Goal: Information Seeking & Learning: Stay updated

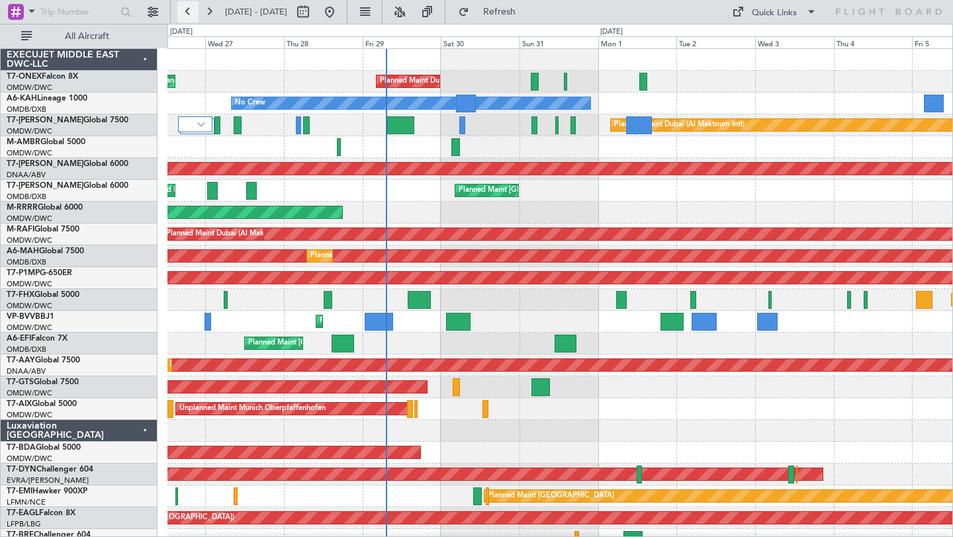
click at [187, 12] on button at bounding box center [187, 11] width 21 height 21
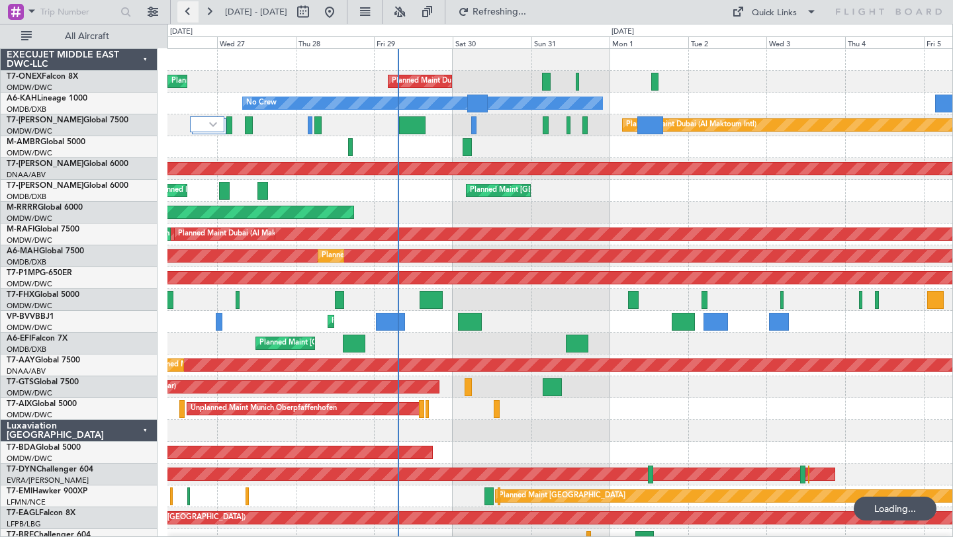
click at [187, 12] on button at bounding box center [187, 11] width 21 height 21
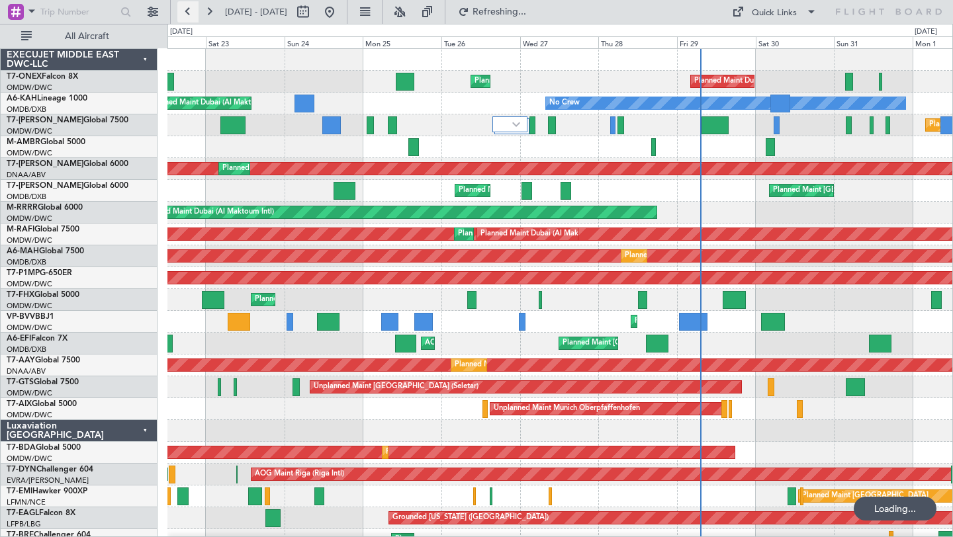
click at [187, 12] on button at bounding box center [187, 11] width 21 height 21
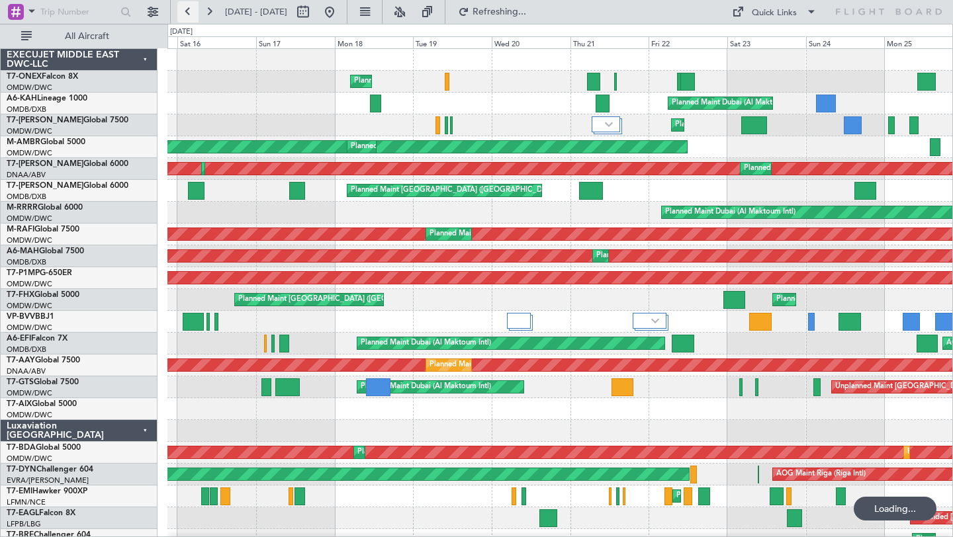
click at [187, 12] on button at bounding box center [187, 11] width 21 height 21
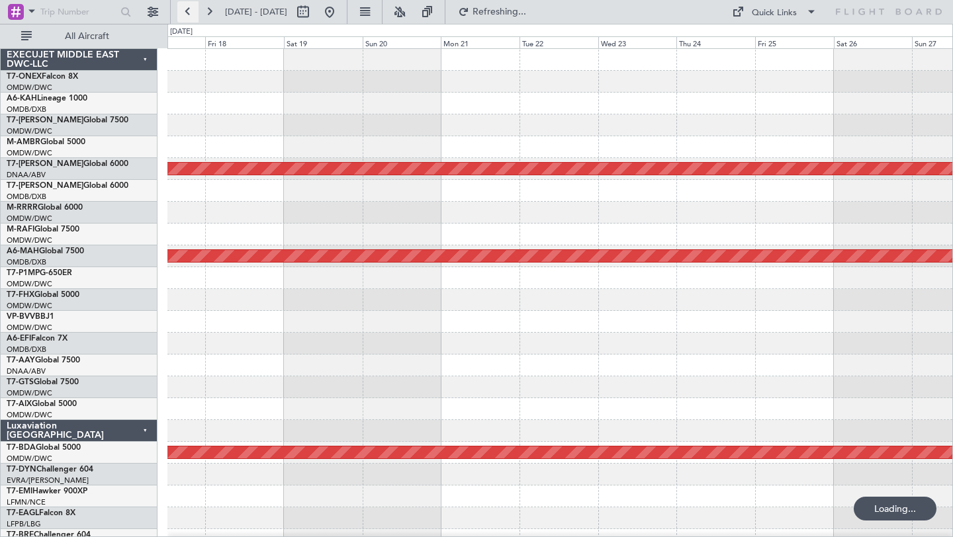
click at [188, 12] on button at bounding box center [187, 11] width 21 height 21
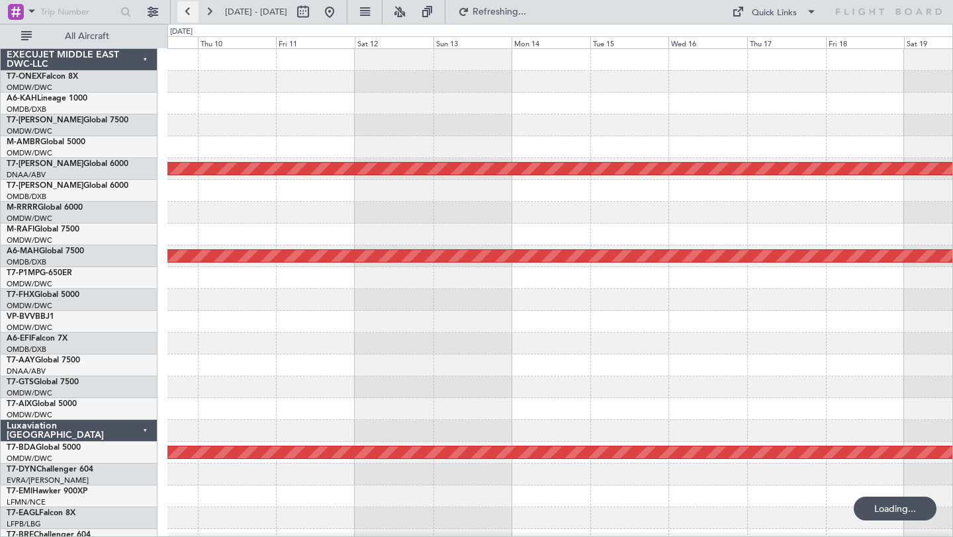
click at [188, 12] on button at bounding box center [187, 11] width 21 height 21
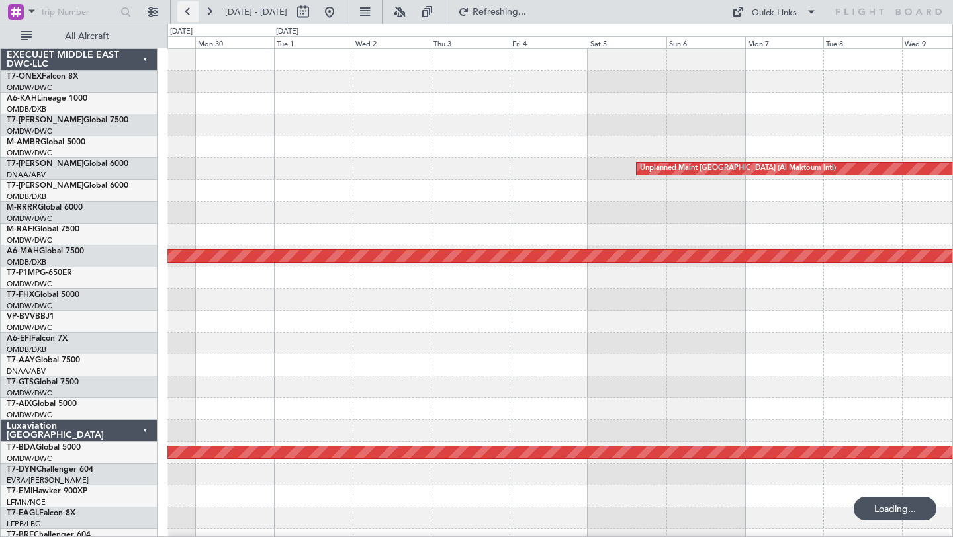
click at [188, 12] on button at bounding box center [187, 11] width 21 height 21
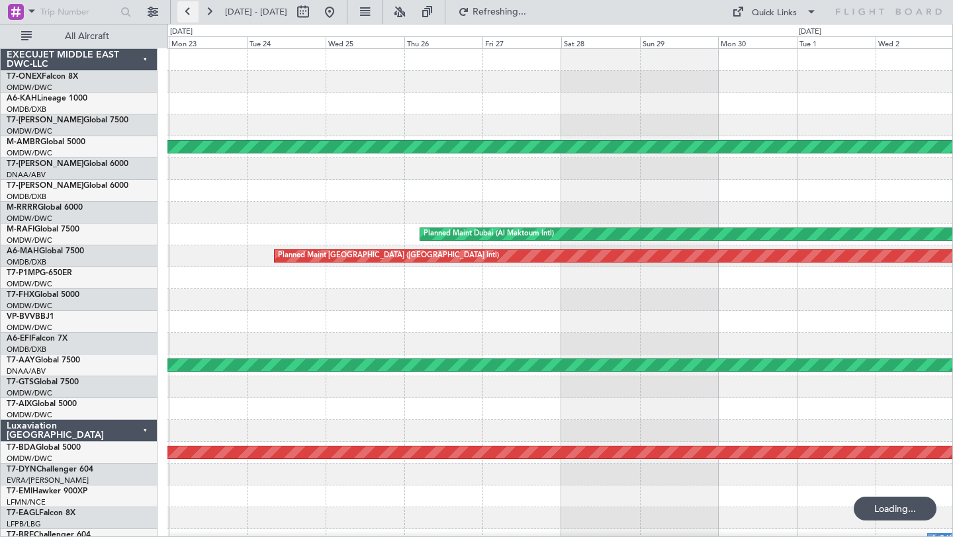
click at [188, 12] on button at bounding box center [187, 11] width 21 height 21
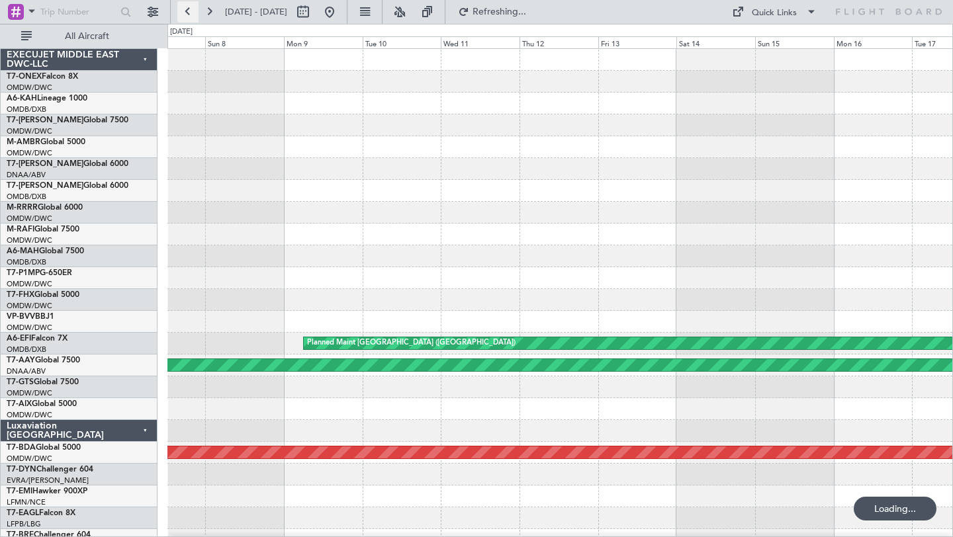
click at [188, 12] on button at bounding box center [187, 11] width 21 height 21
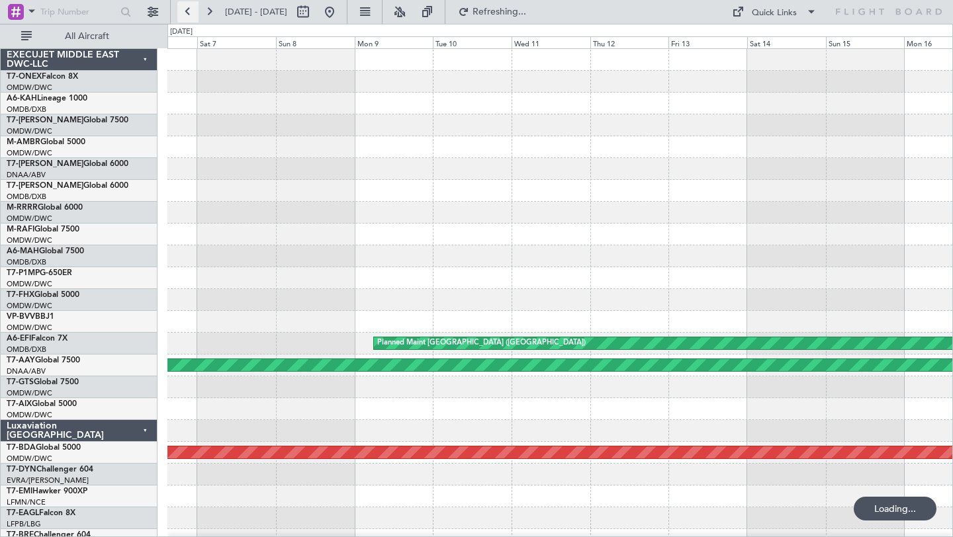
click at [188, 12] on button at bounding box center [187, 11] width 21 height 21
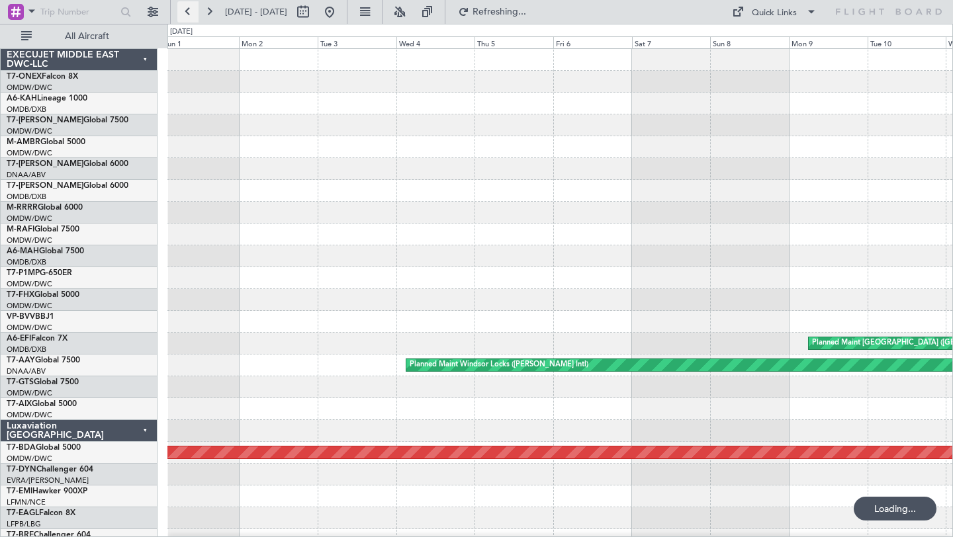
click at [188, 12] on button at bounding box center [187, 11] width 21 height 21
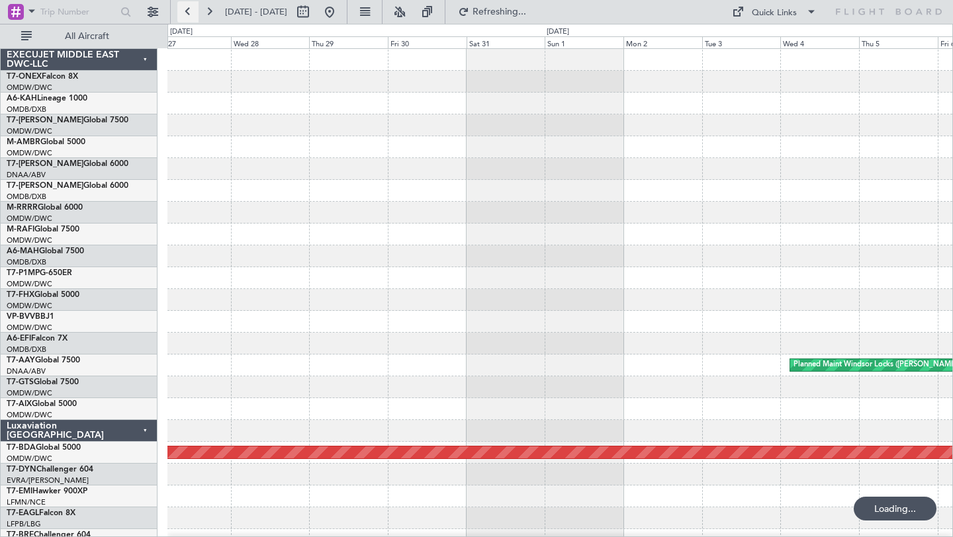
click at [188, 12] on button at bounding box center [187, 11] width 21 height 21
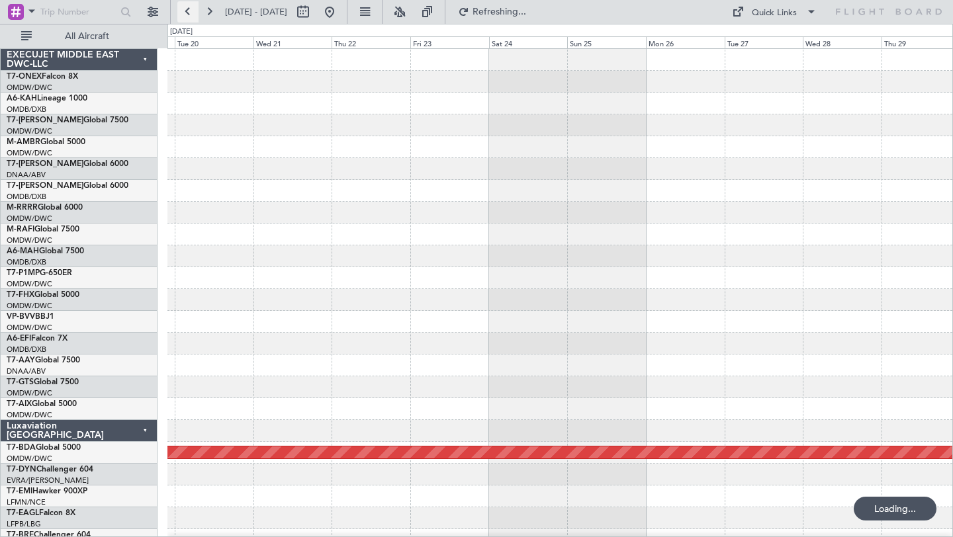
click at [188, 12] on button at bounding box center [187, 11] width 21 height 21
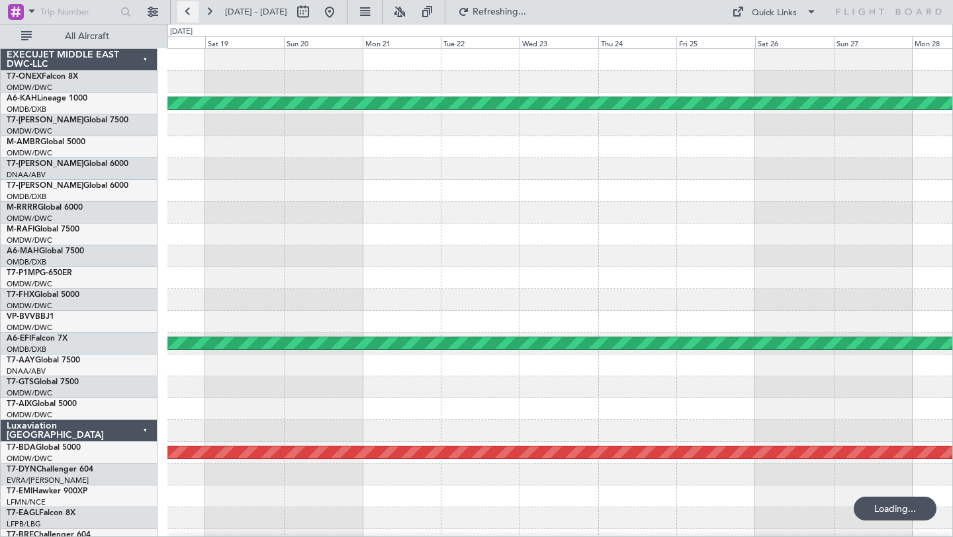
click at [187, 12] on button at bounding box center [187, 11] width 21 height 21
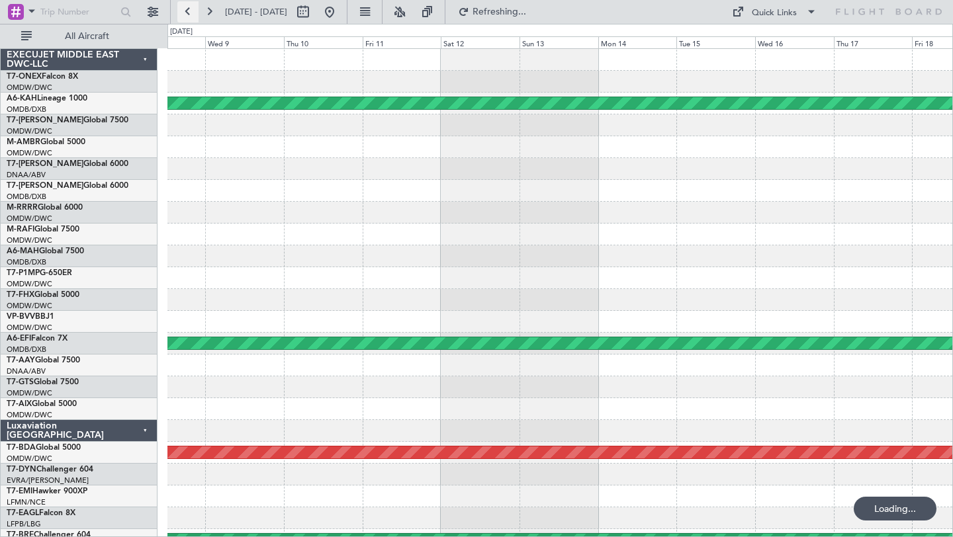
click at [187, 13] on button at bounding box center [187, 11] width 21 height 21
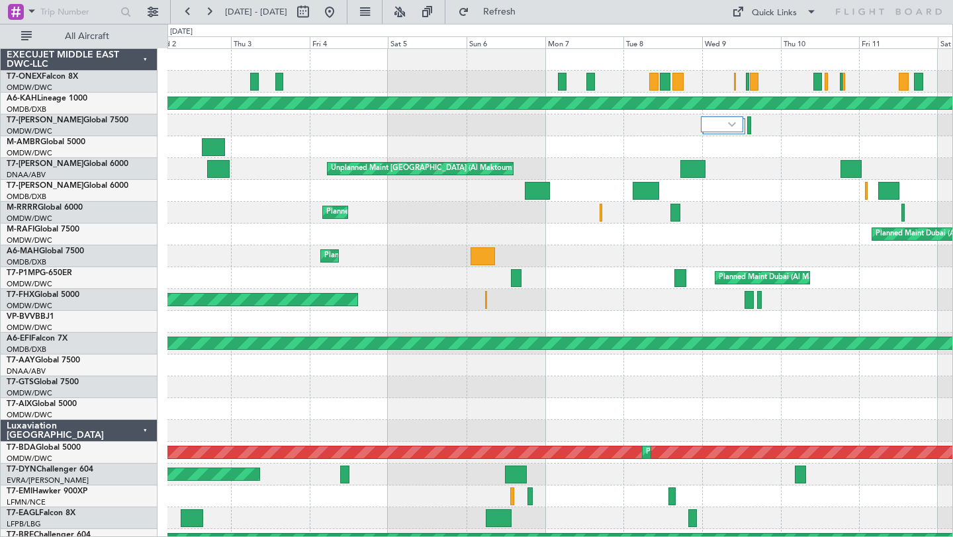
click at [574, 258] on div "Planned Maint [GEOGRAPHIC_DATA] (Seletar)" at bounding box center [559, 256] width 785 height 22
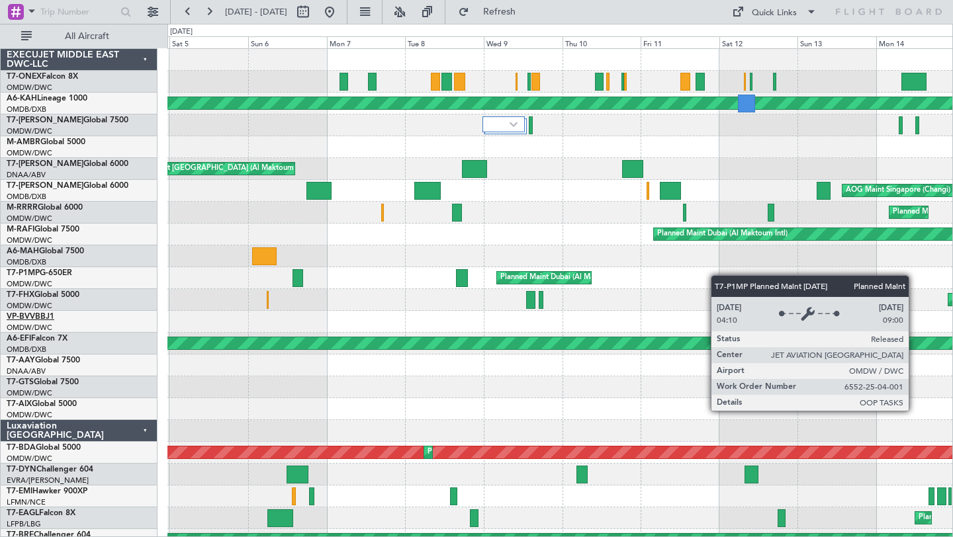
click at [51, 316] on div "Planned Maint [GEOGRAPHIC_DATA] (Al Bateen Executive) Unplanned Maint [GEOGRAPH…" at bounding box center [476, 280] width 953 height 513
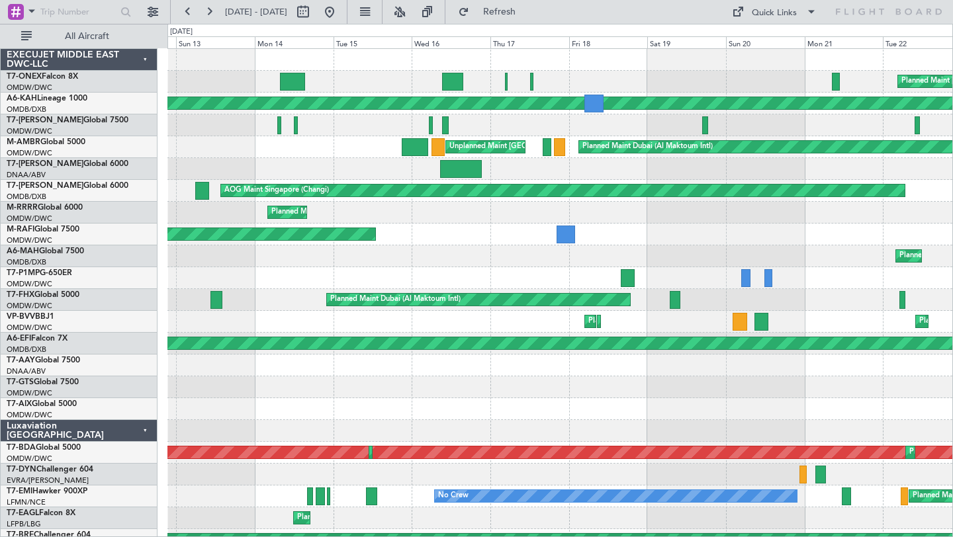
click at [0, 332] on div "Planned Maint [GEOGRAPHIC_DATA] ([GEOGRAPHIC_DATA] Intl) Planned Maint [GEOGRAP…" at bounding box center [476, 280] width 953 height 513
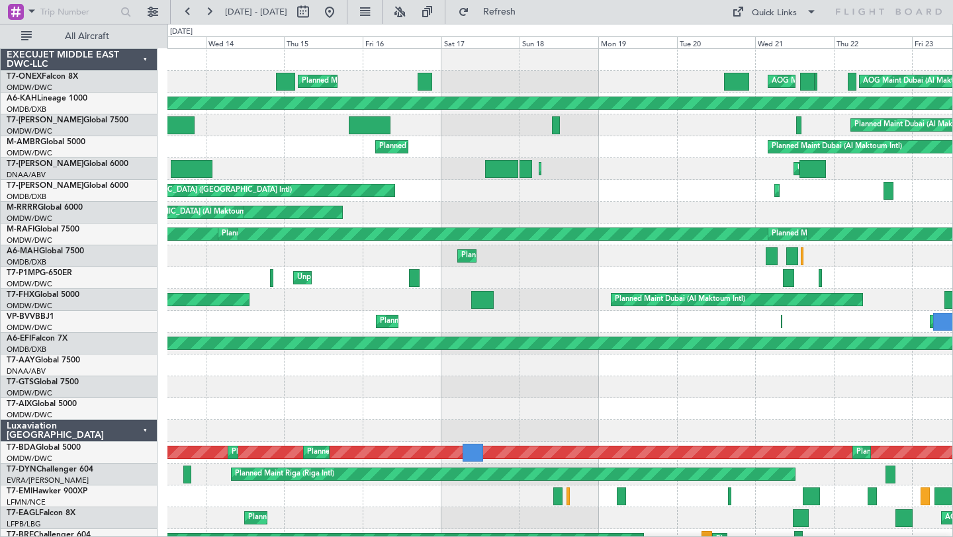
click at [0, 312] on div "Planned Maint Scottsdale AOG Maint [GEOGRAPHIC_DATA] ([GEOGRAPHIC_DATA]) AOG Ma…" at bounding box center [476, 280] width 953 height 513
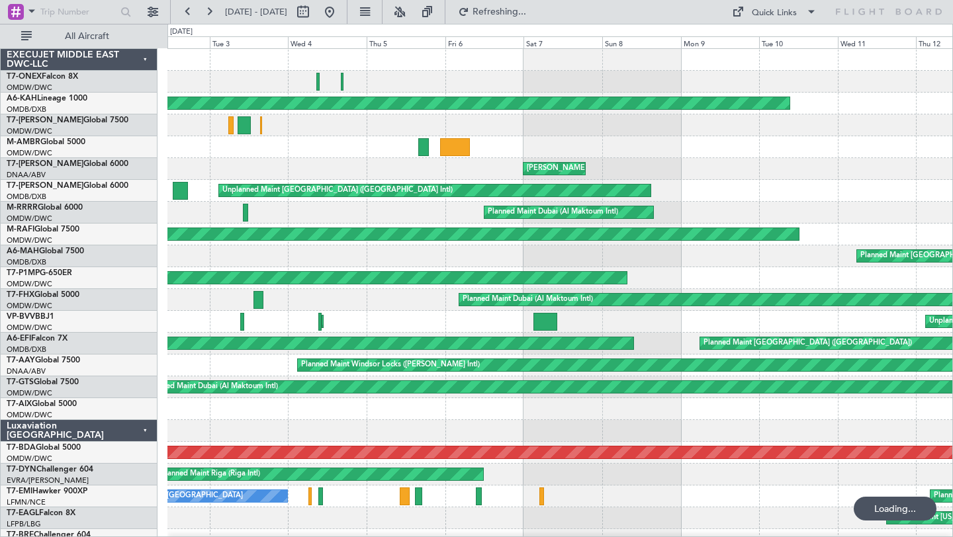
click at [48, 430] on div "Planned Maint [GEOGRAPHIC_DATA] (Al Bateen Executive) Planned Maint [GEOGRAPHIC…" at bounding box center [476, 280] width 953 height 513
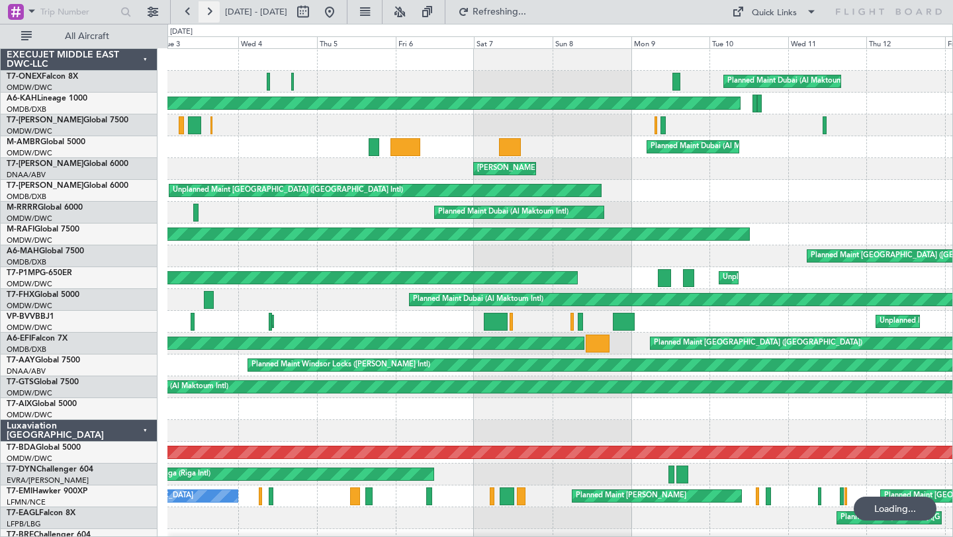
click at [205, 11] on button at bounding box center [208, 11] width 21 height 21
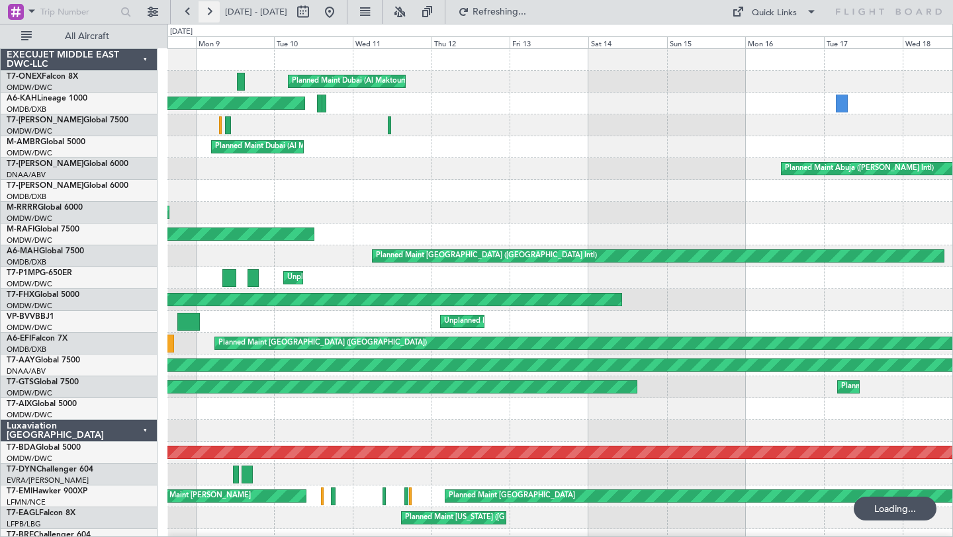
click at [205, 11] on button at bounding box center [208, 11] width 21 height 21
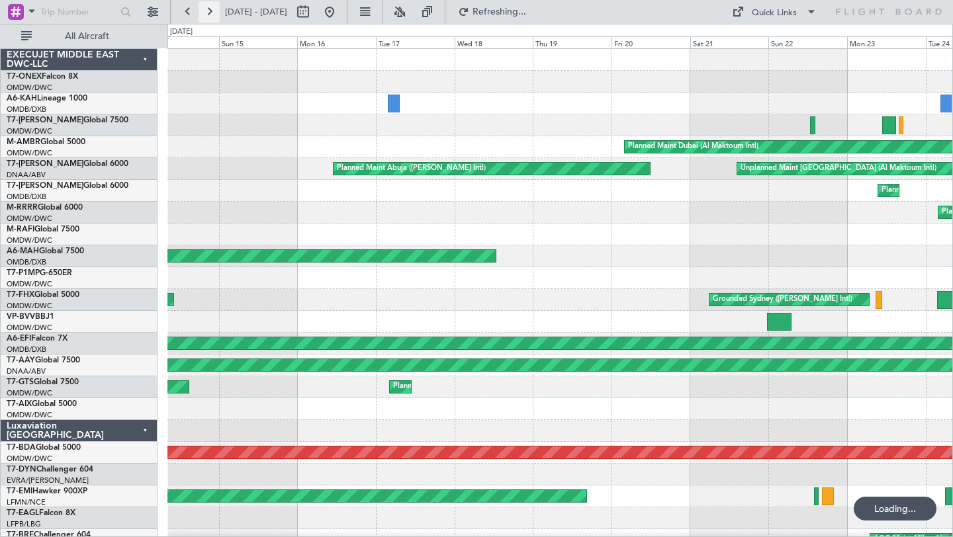
click at [205, 11] on button at bounding box center [208, 11] width 21 height 21
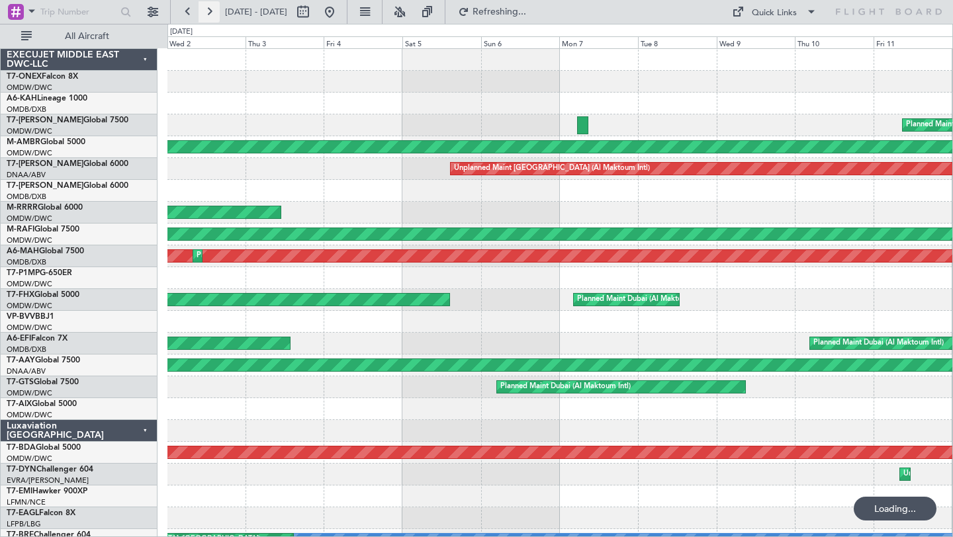
click at [205, 11] on button at bounding box center [208, 11] width 21 height 21
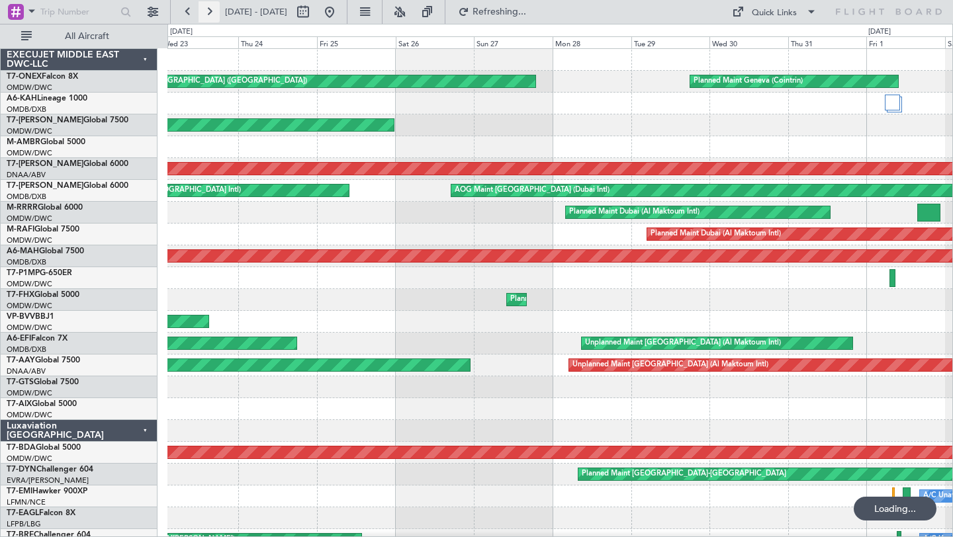
click at [205, 11] on button at bounding box center [208, 11] width 21 height 21
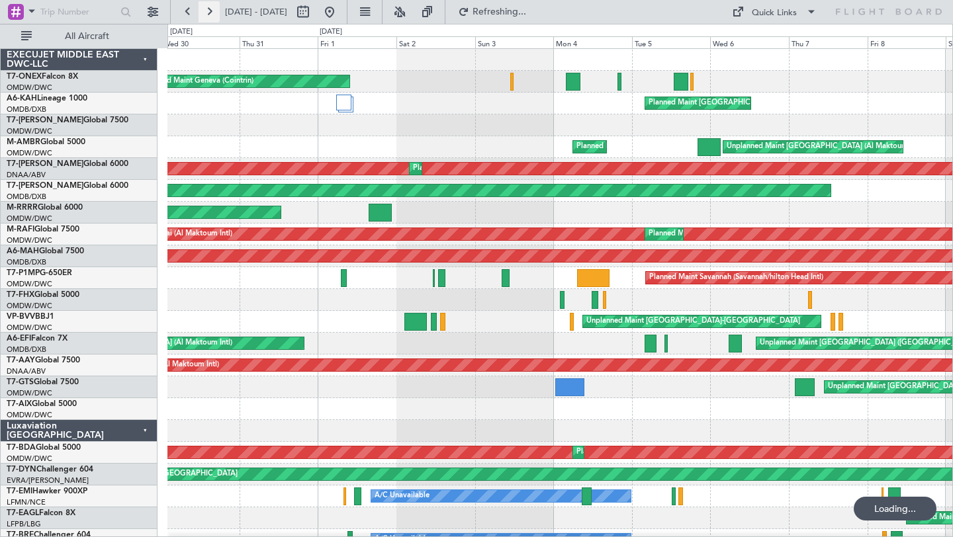
click at [206, 11] on button at bounding box center [208, 11] width 21 height 21
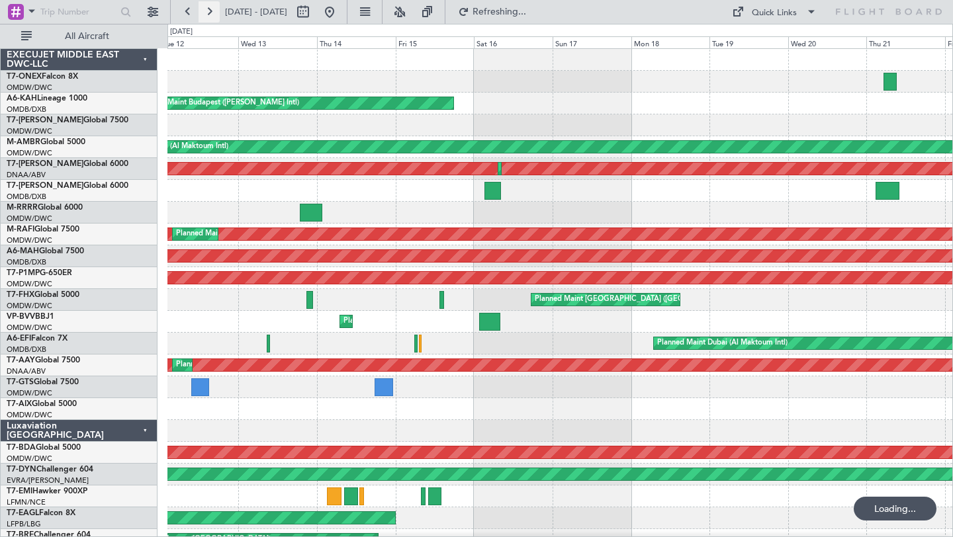
click at [206, 11] on button at bounding box center [208, 11] width 21 height 21
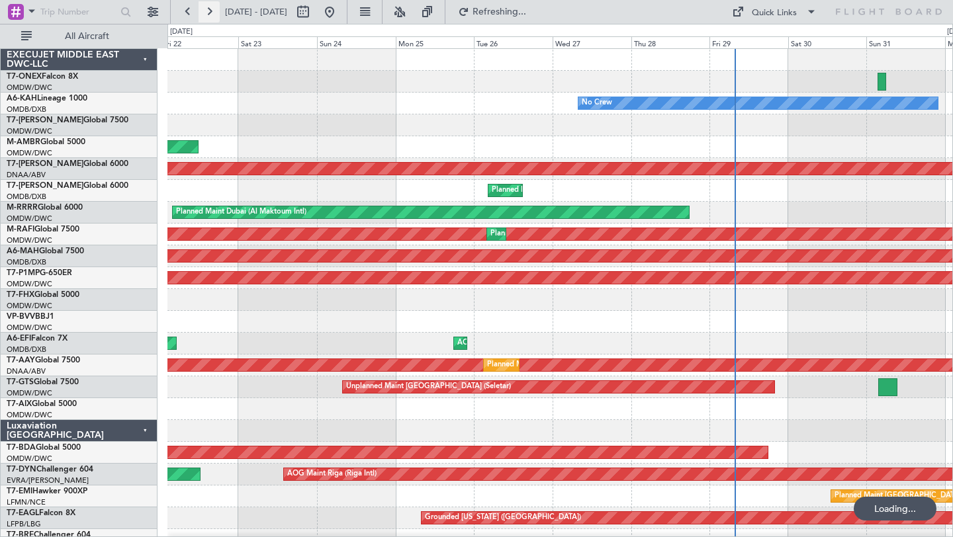
click at [206, 11] on button at bounding box center [208, 11] width 21 height 21
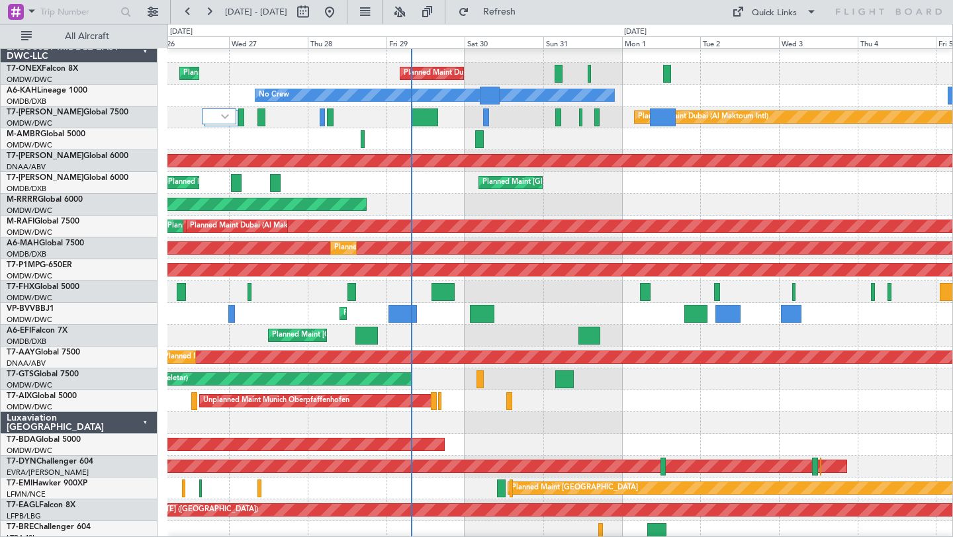
scroll to position [12, 0]
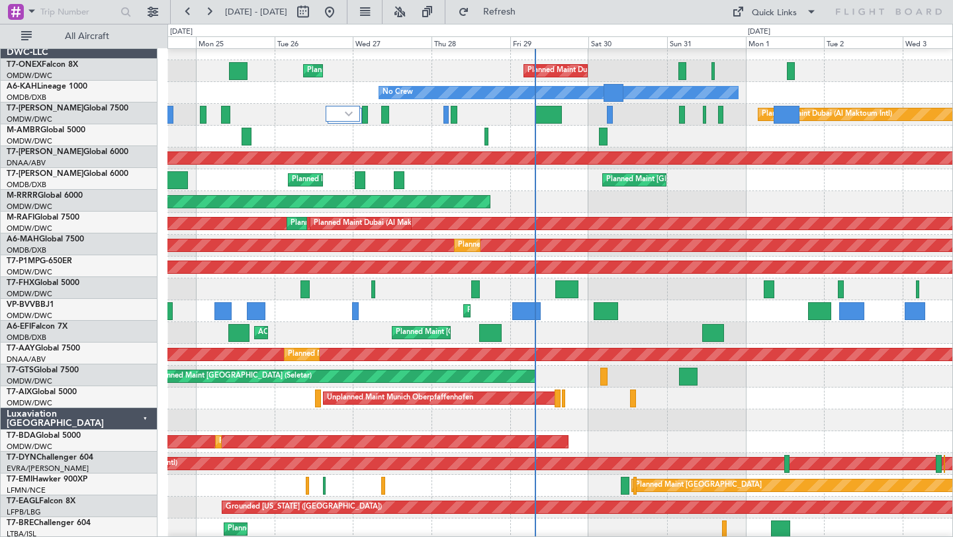
click at [689, 424] on div at bounding box center [559, 420] width 785 height 22
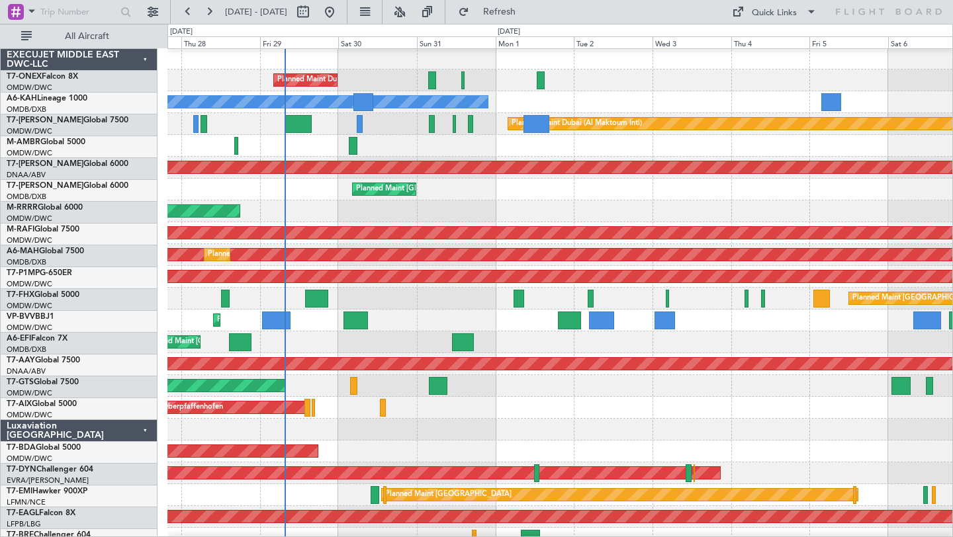
scroll to position [3, 0]
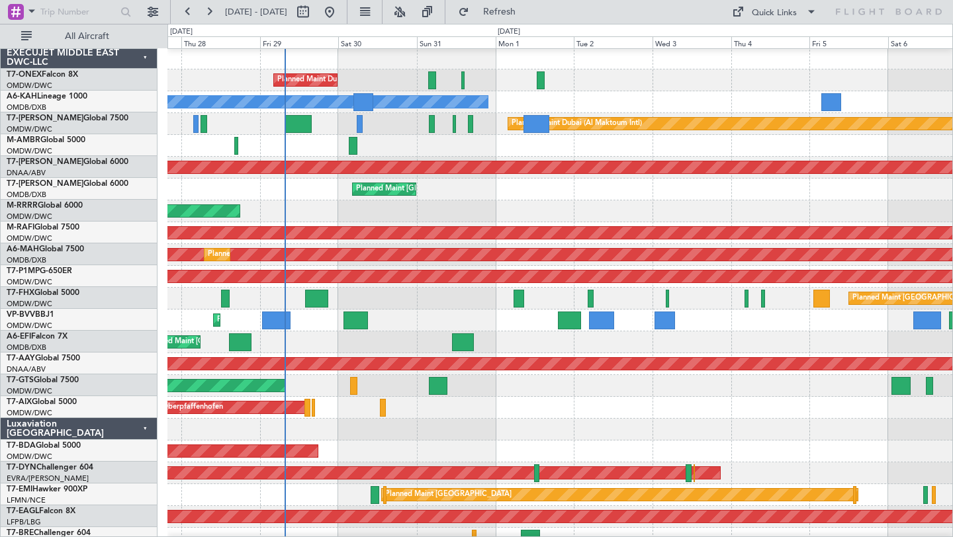
click at [533, 428] on div at bounding box center [559, 430] width 785 height 22
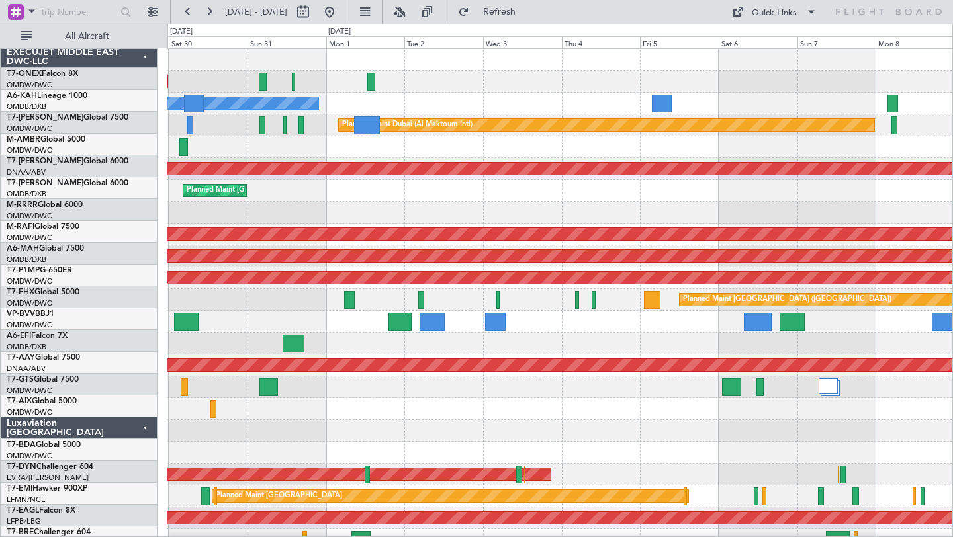
scroll to position [0, 0]
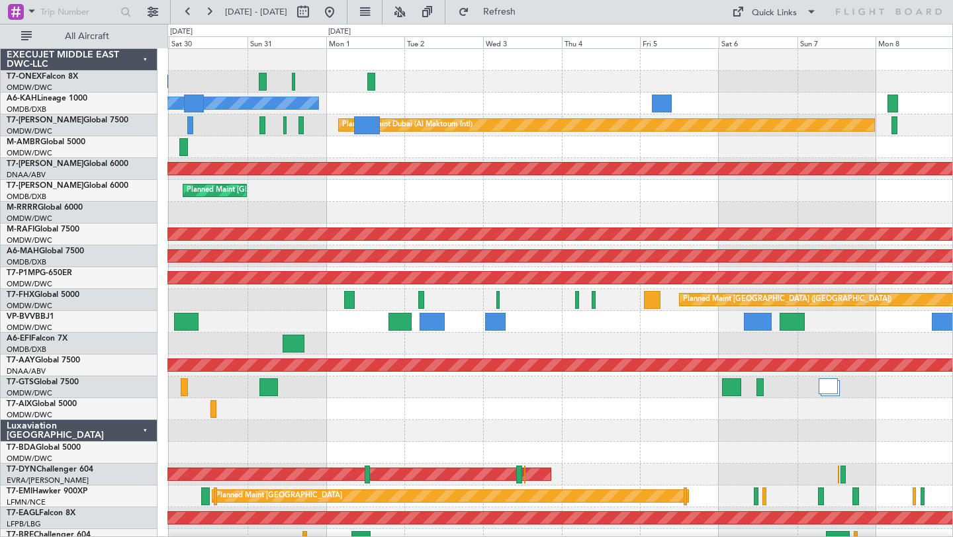
click at [595, 418] on div "Unplanned Maint Munich Oberpfaffenhofen" at bounding box center [559, 409] width 785 height 22
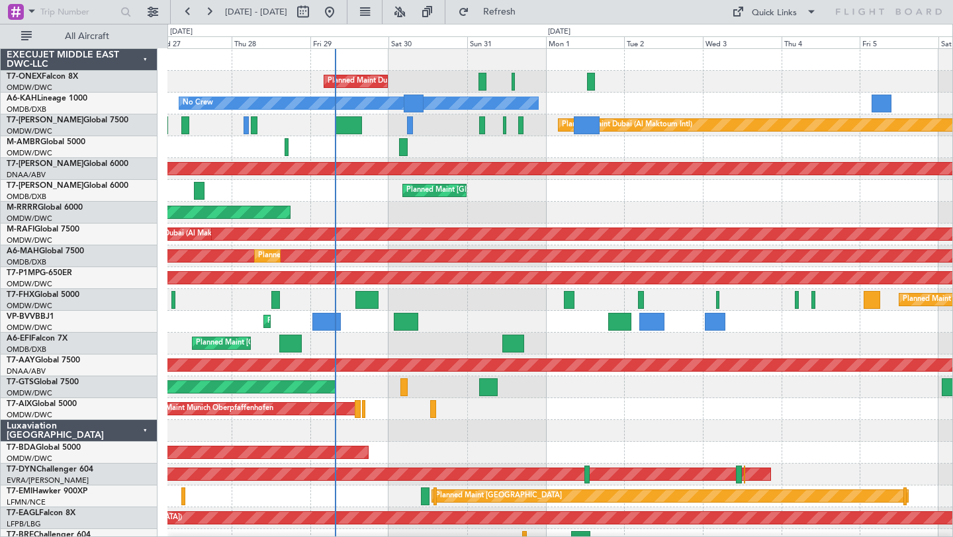
click at [738, 411] on div "Unplanned Maint Munich Oberpfaffenhofen" at bounding box center [559, 409] width 785 height 22
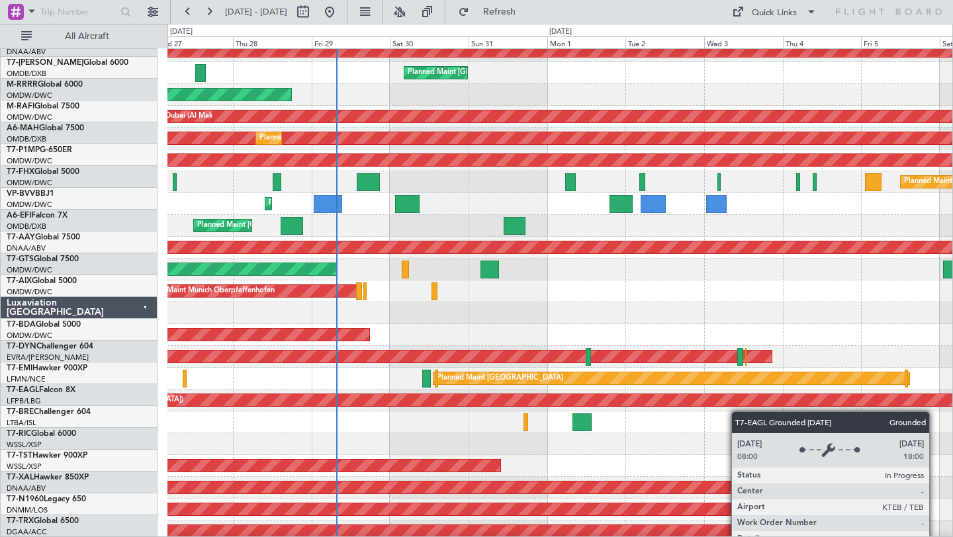
scroll to position [139, 0]
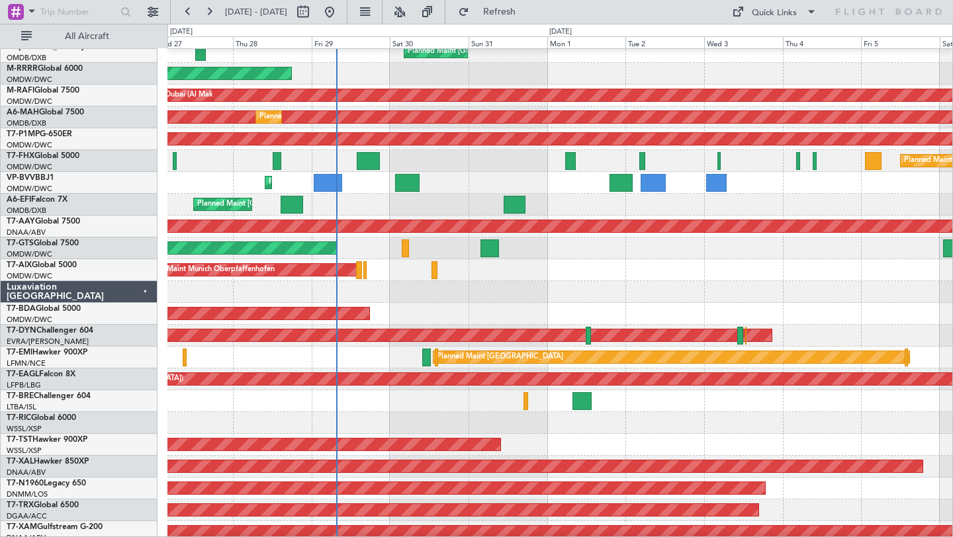
click at [142, 289] on div "Luxaviation [GEOGRAPHIC_DATA]" at bounding box center [79, 292] width 157 height 22
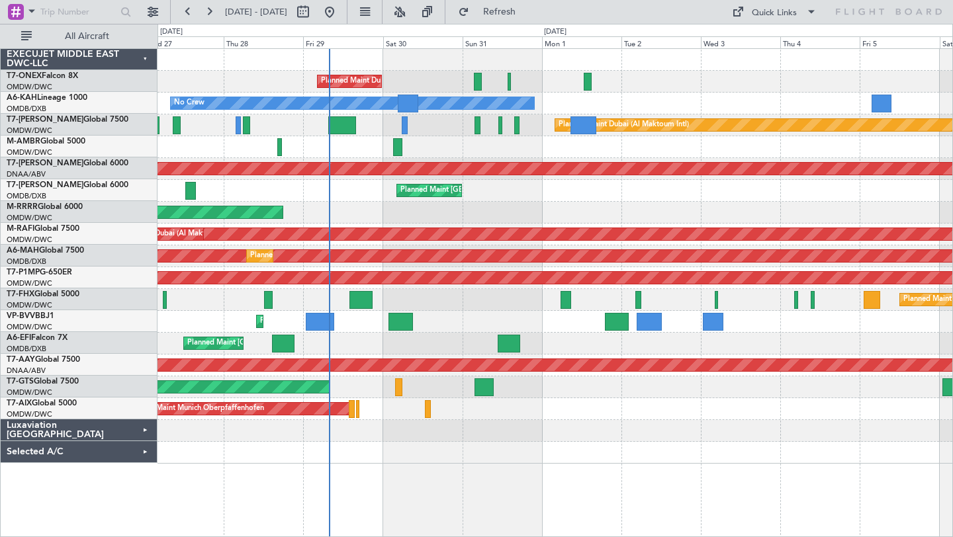
scroll to position [0, 0]
